Goal: Task Accomplishment & Management: Use online tool/utility

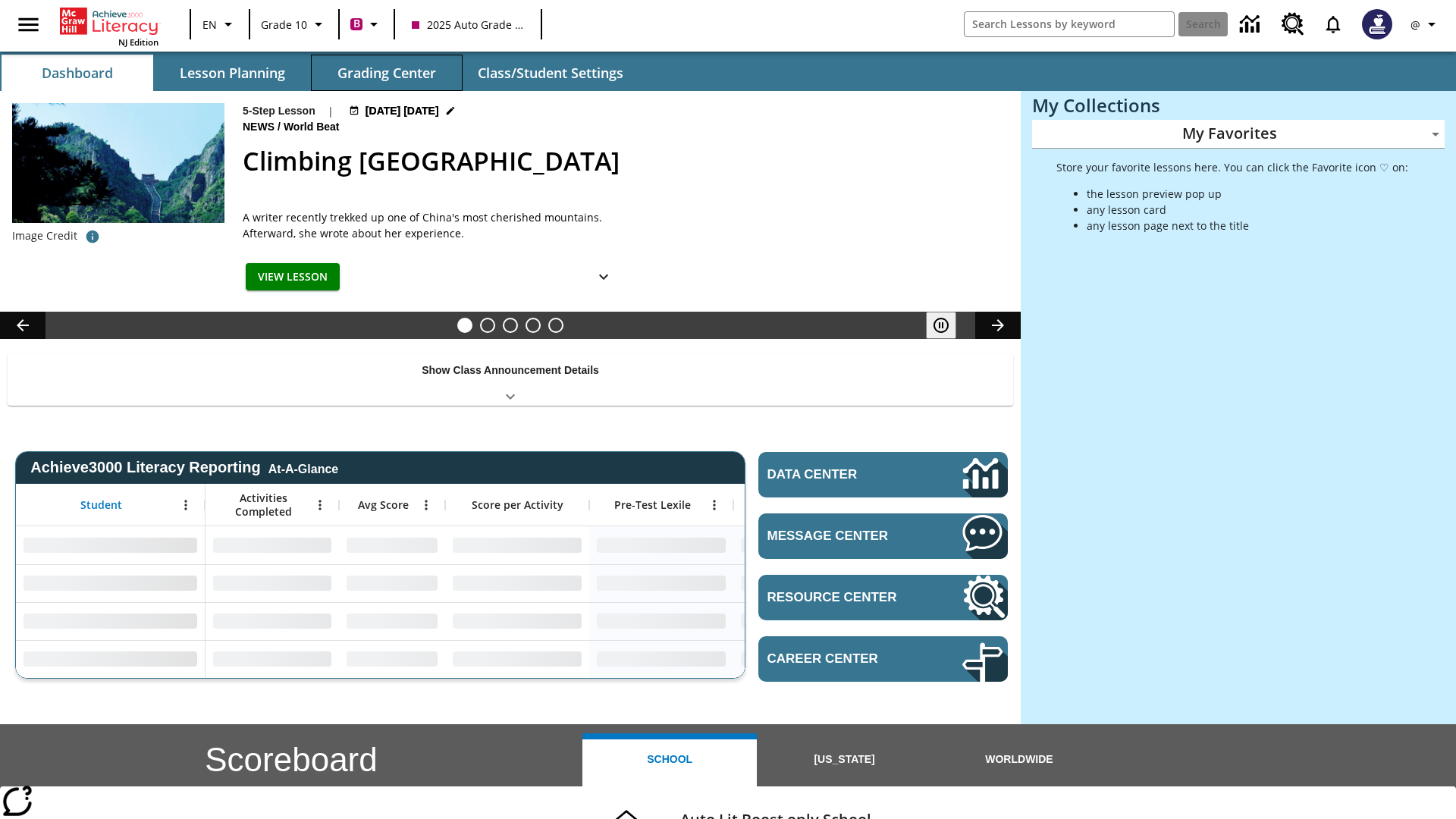
click at [386, 73] on button "Grading Center" at bounding box center [386, 73] width 151 height 37
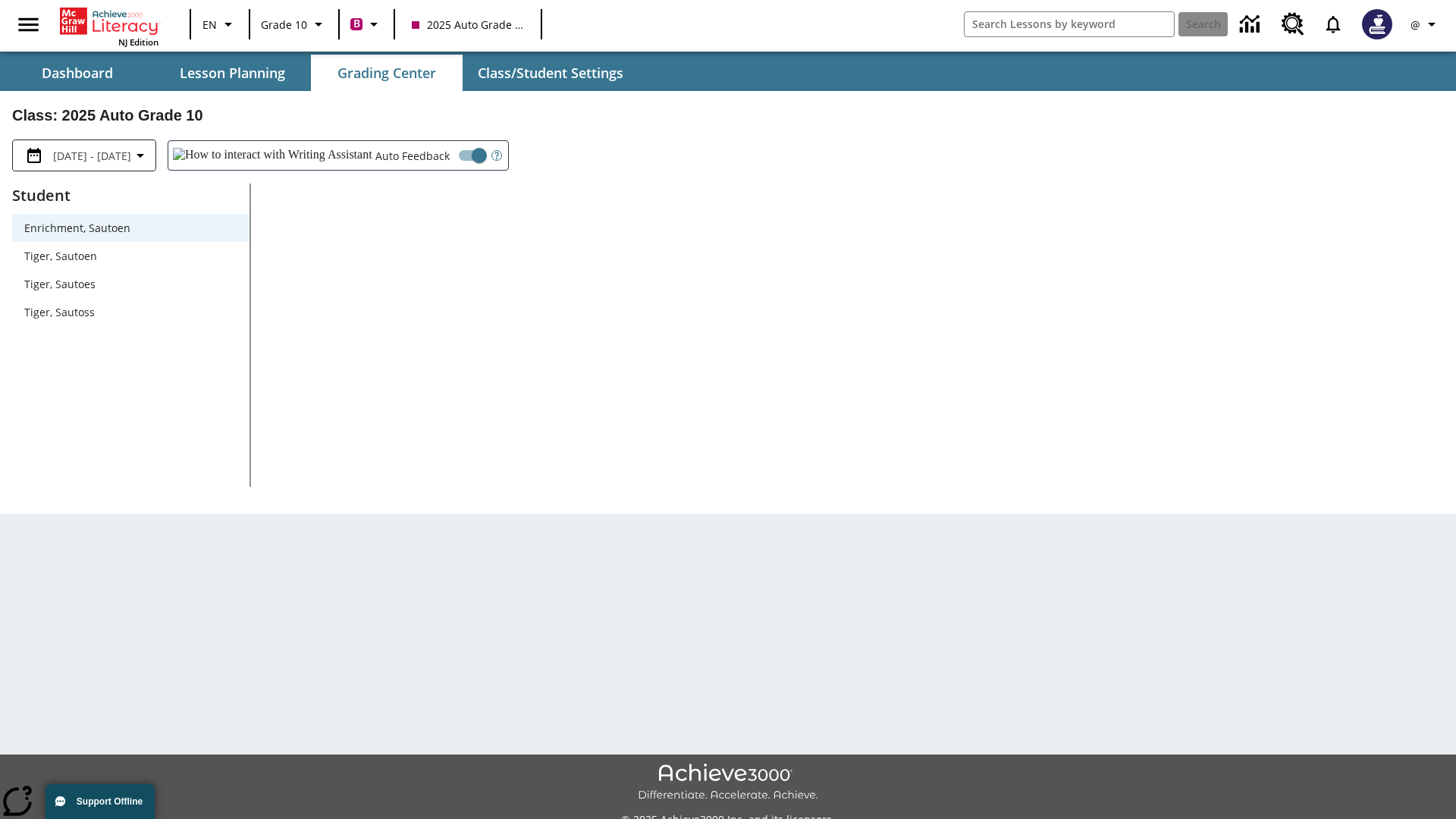
click at [130, 255] on span "Tiger, Sautoen" at bounding box center [130, 256] width 213 height 16
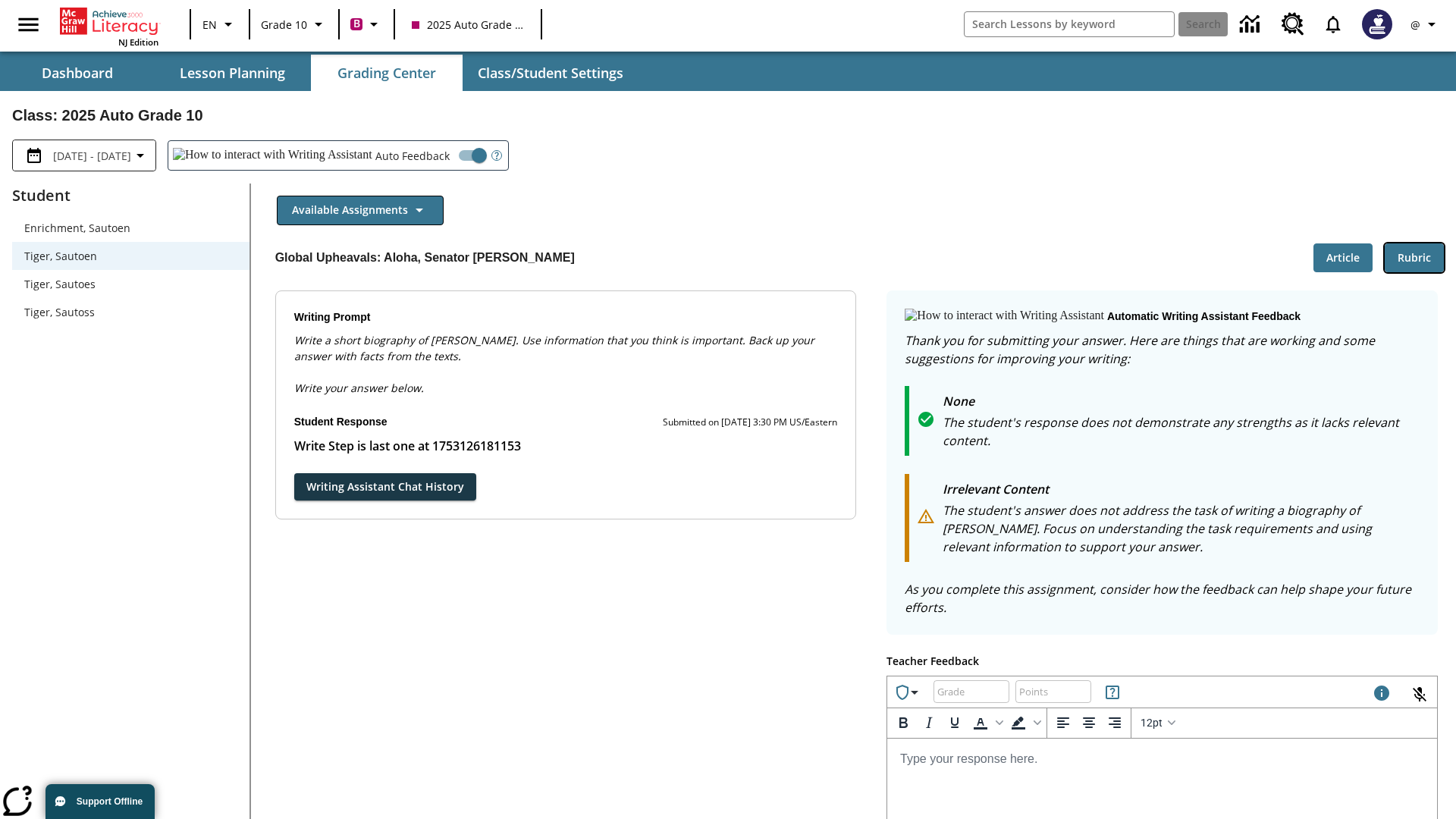
click at [1415, 257] on button "Rubric" at bounding box center [1415, 258] width 59 height 30
click at [1343, 257] on button "Article" at bounding box center [1343, 258] width 59 height 30
click at [220, 24] on icon "Language: EN, Select a language" at bounding box center [229, 23] width 18 height 18
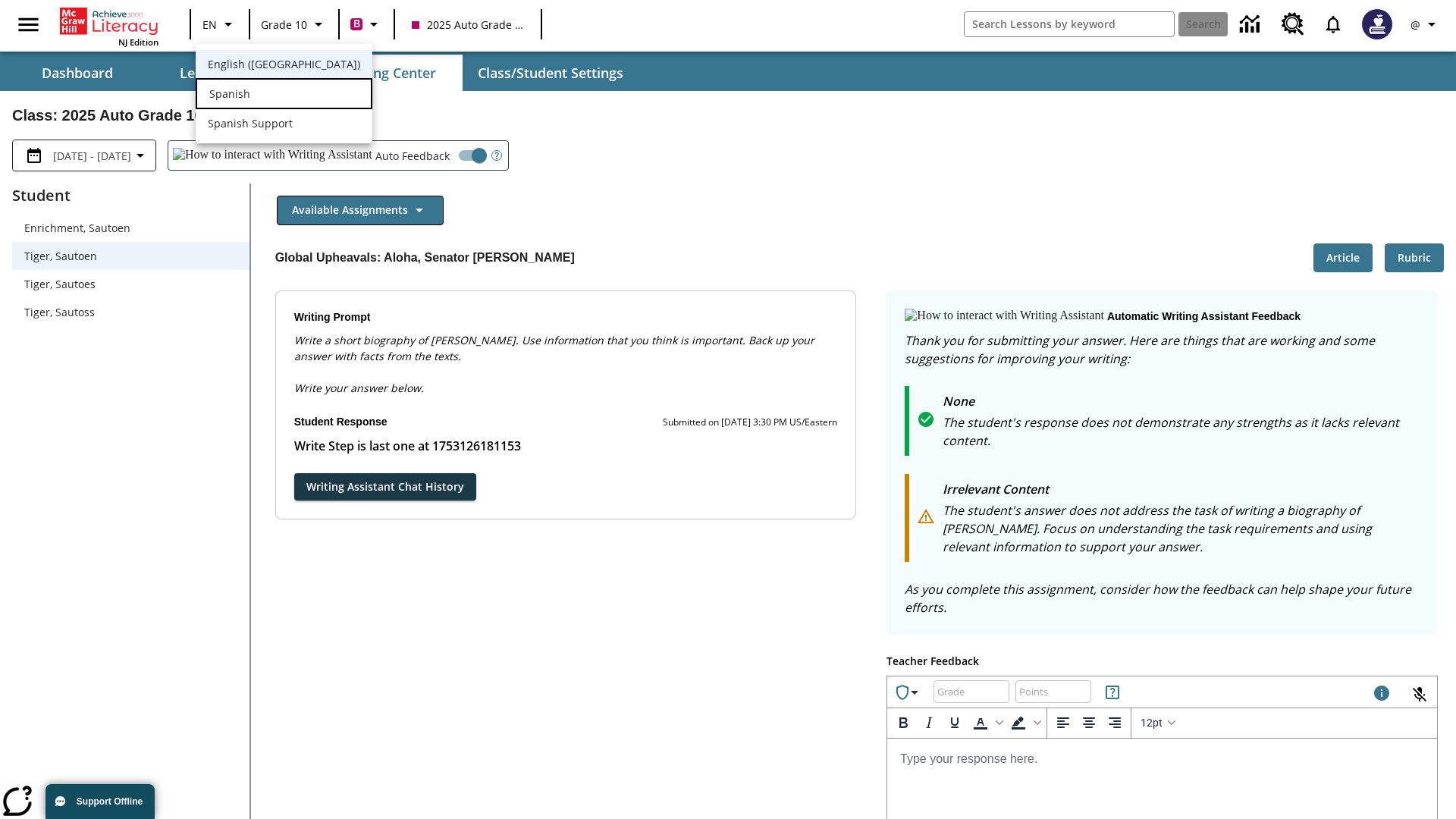
click at [252, 94] on div "Spanish" at bounding box center [284, 94] width 176 height 31
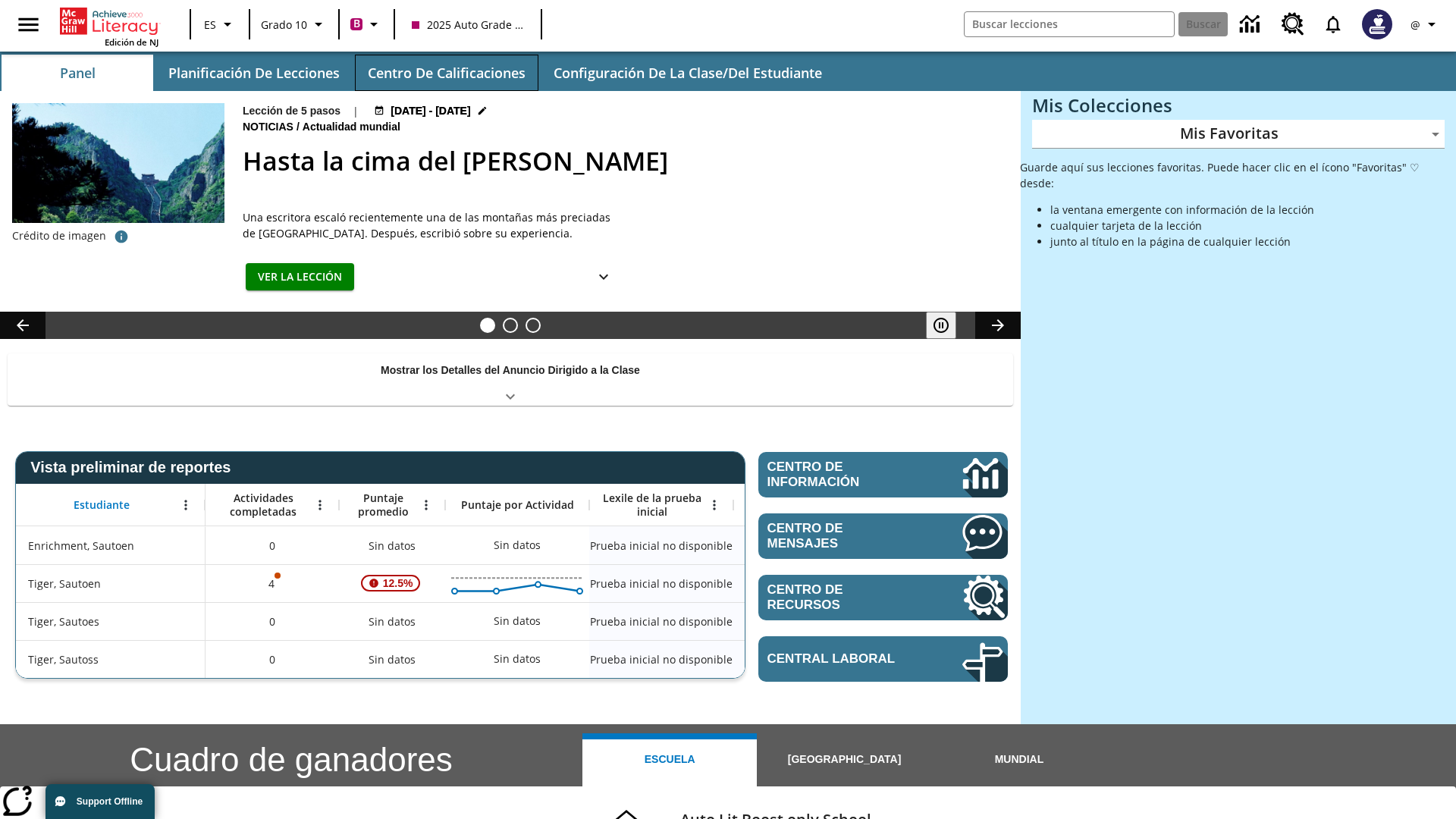
click at [446, 73] on button "Centro de calificaciones" at bounding box center [447, 73] width 183 height 37
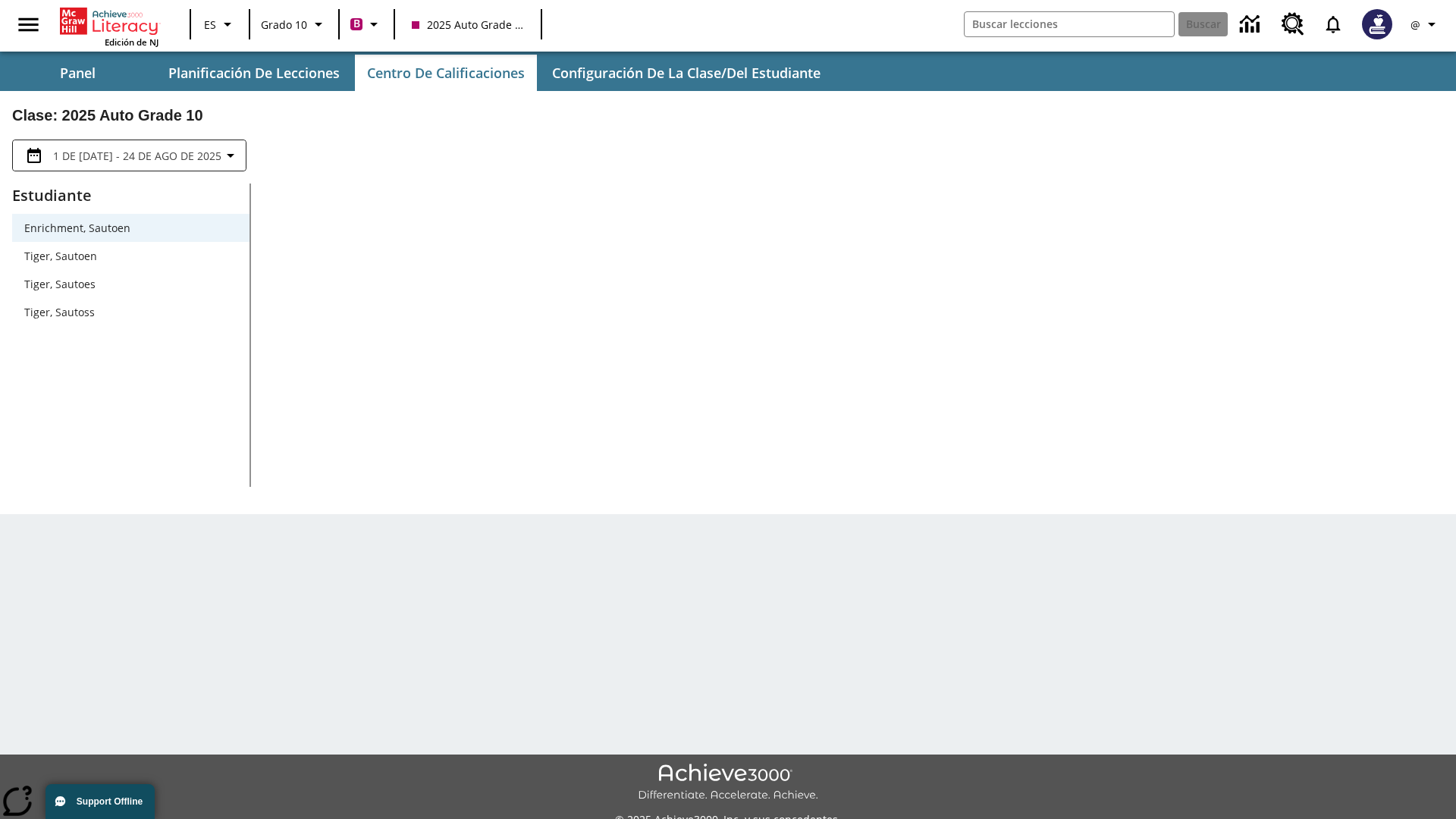
click at [130, 255] on span "Tiger, Sautoen" at bounding box center [130, 256] width 213 height 16
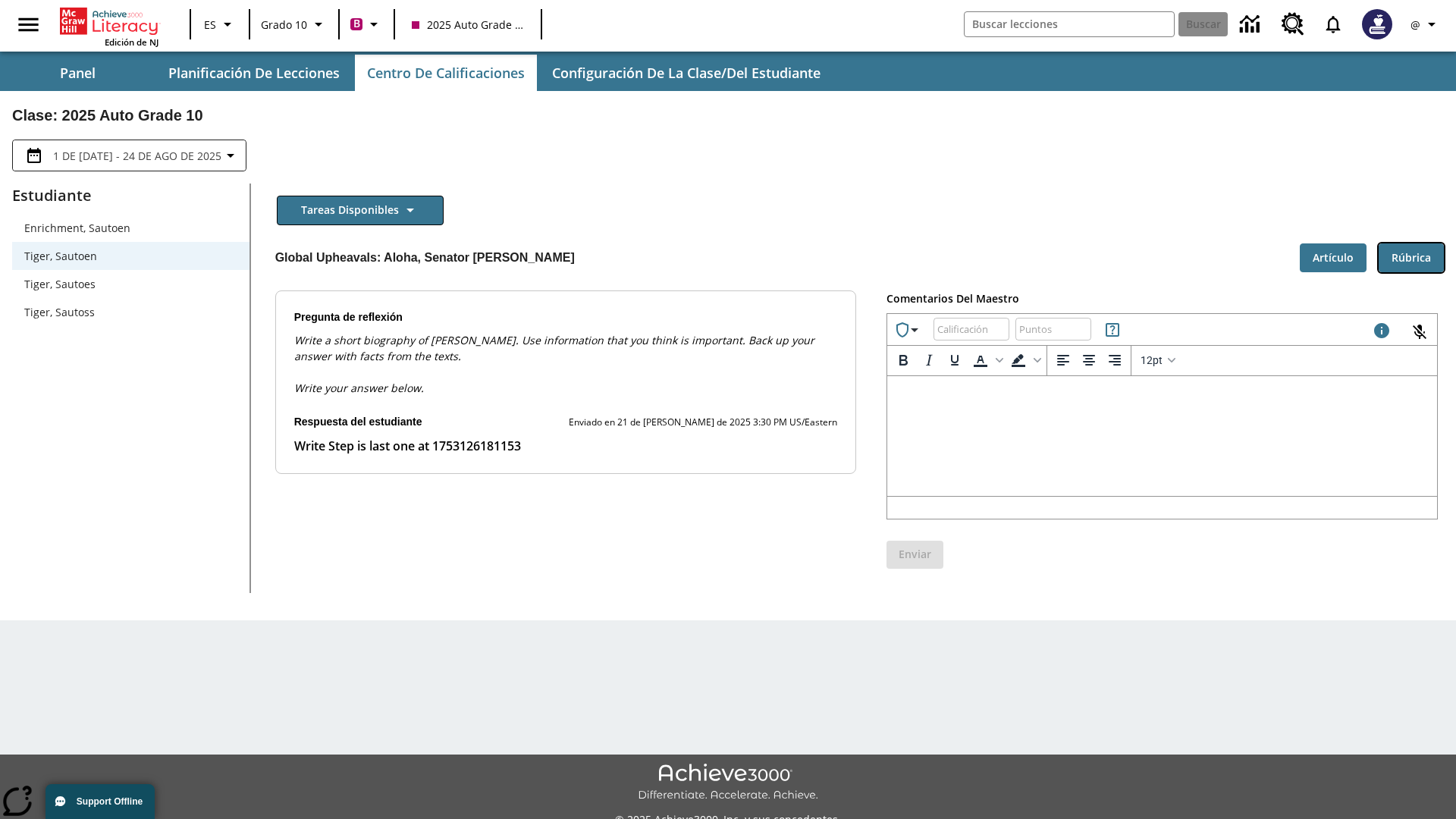
click at [1412, 257] on button "Rúbrica" at bounding box center [1412, 258] width 66 height 30
